Goal: Information Seeking & Learning: Find specific page/section

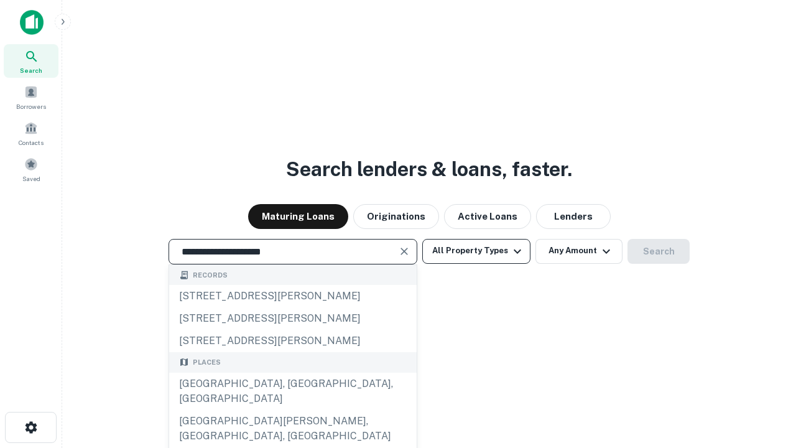
click at [292, 410] on div "[GEOGRAPHIC_DATA], [GEOGRAPHIC_DATA], [GEOGRAPHIC_DATA]" at bounding box center [292, 390] width 247 height 37
type input "**********"
click at [476, 251] on button "All Property Types" at bounding box center [476, 251] width 108 height 25
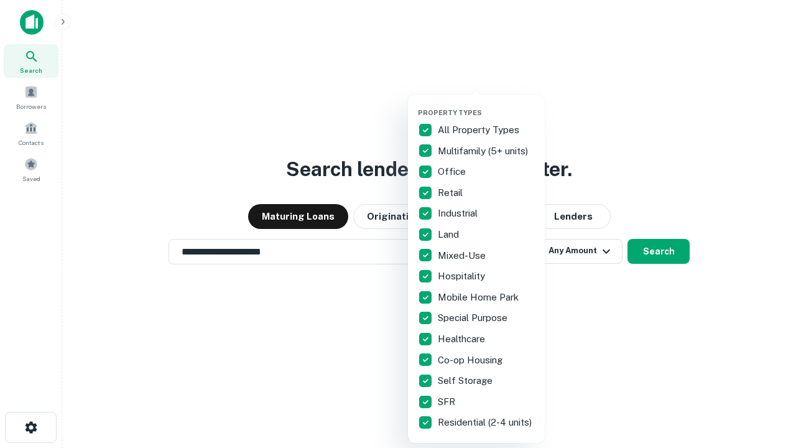
click at [486, 104] on button "button" at bounding box center [486, 104] width 137 height 1
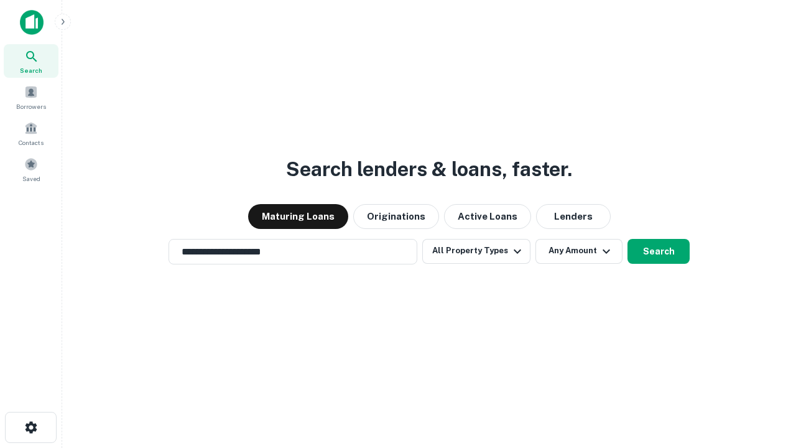
scroll to position [19, 0]
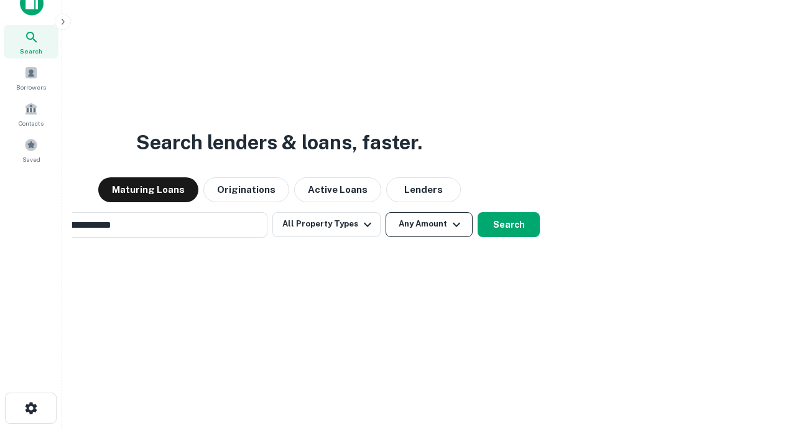
click at [385, 212] on button "Any Amount" at bounding box center [428, 224] width 87 height 25
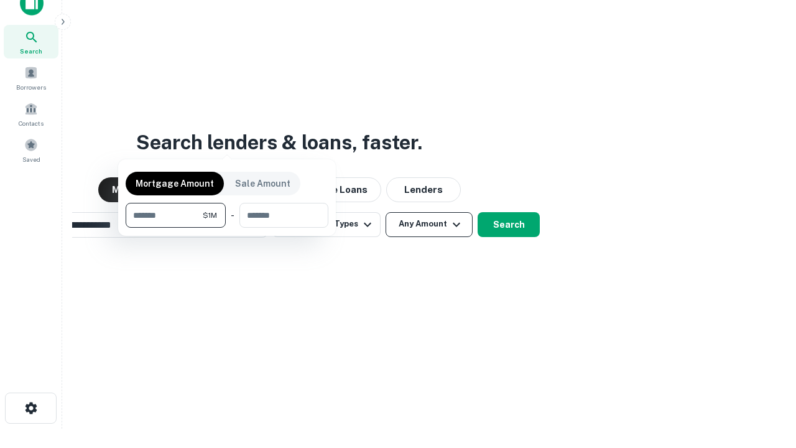
scroll to position [90, 352]
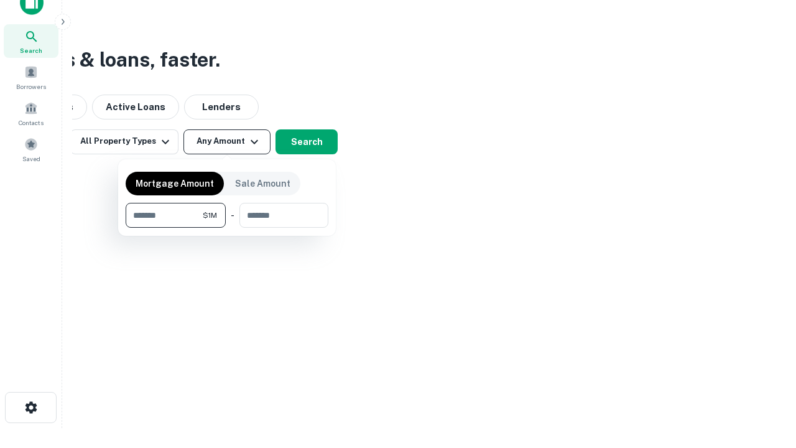
type input "*******"
click at [227, 228] on button "button" at bounding box center [227, 228] width 203 height 1
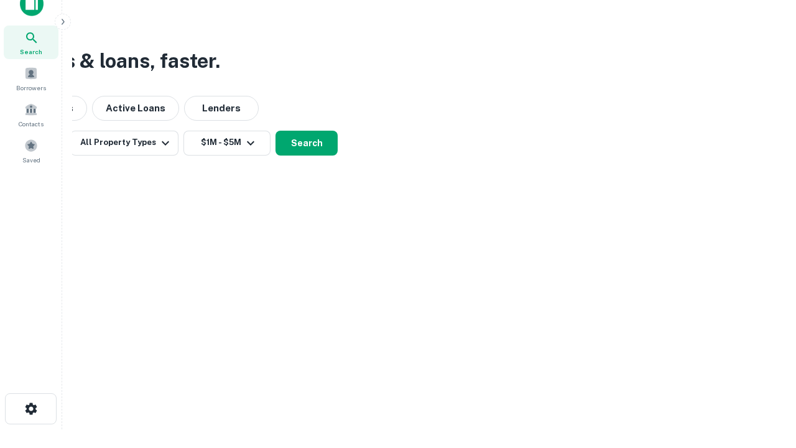
scroll to position [7, 229]
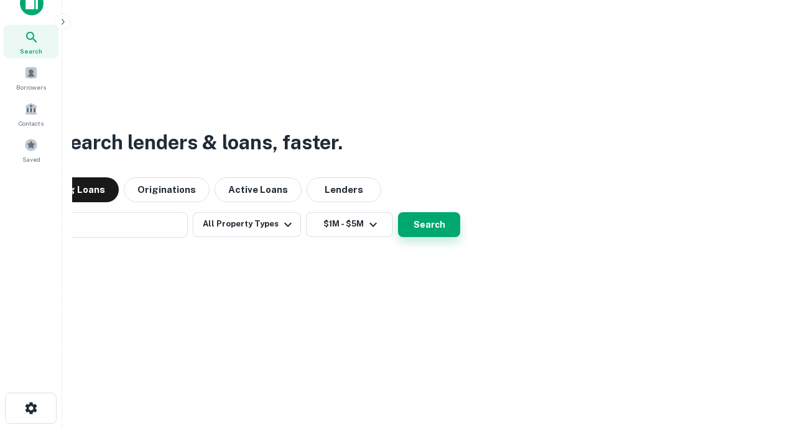
click at [398, 212] on button "Search" at bounding box center [429, 224] width 62 height 25
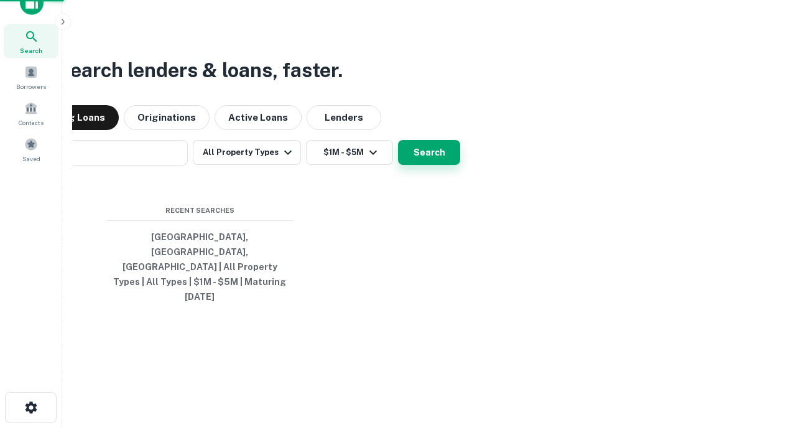
scroll to position [33, 352]
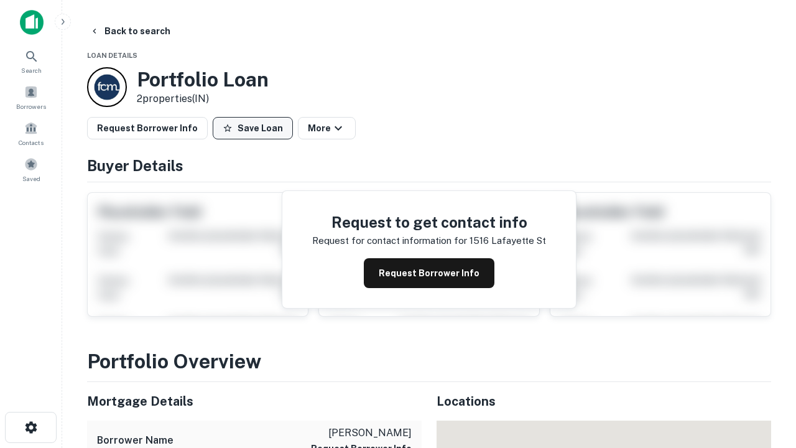
click at [252, 128] on button "Save Loan" at bounding box center [253, 128] width 80 height 22
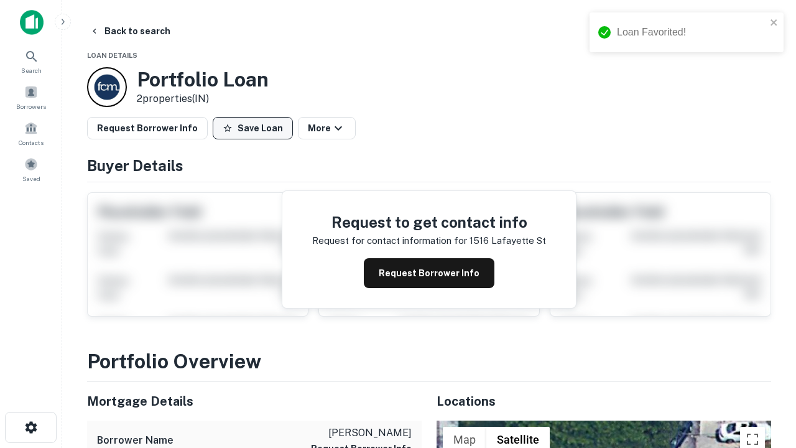
click at [256, 128] on button "Save Loan" at bounding box center [253, 128] width 80 height 22
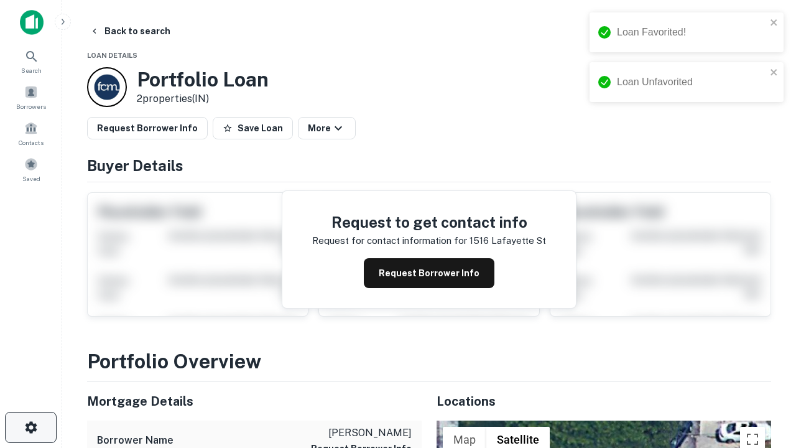
click at [30, 427] on icon "button" at bounding box center [31, 427] width 15 height 15
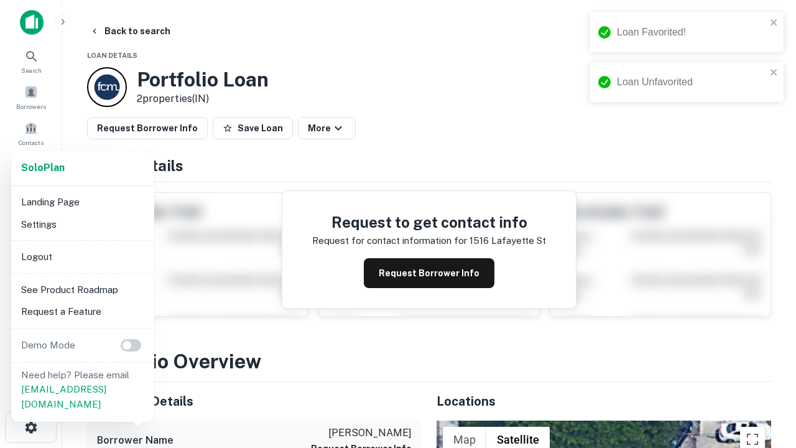
click at [82, 256] on li "Logout" at bounding box center [82, 257] width 133 height 22
